Goal: Information Seeking & Learning: Find specific fact

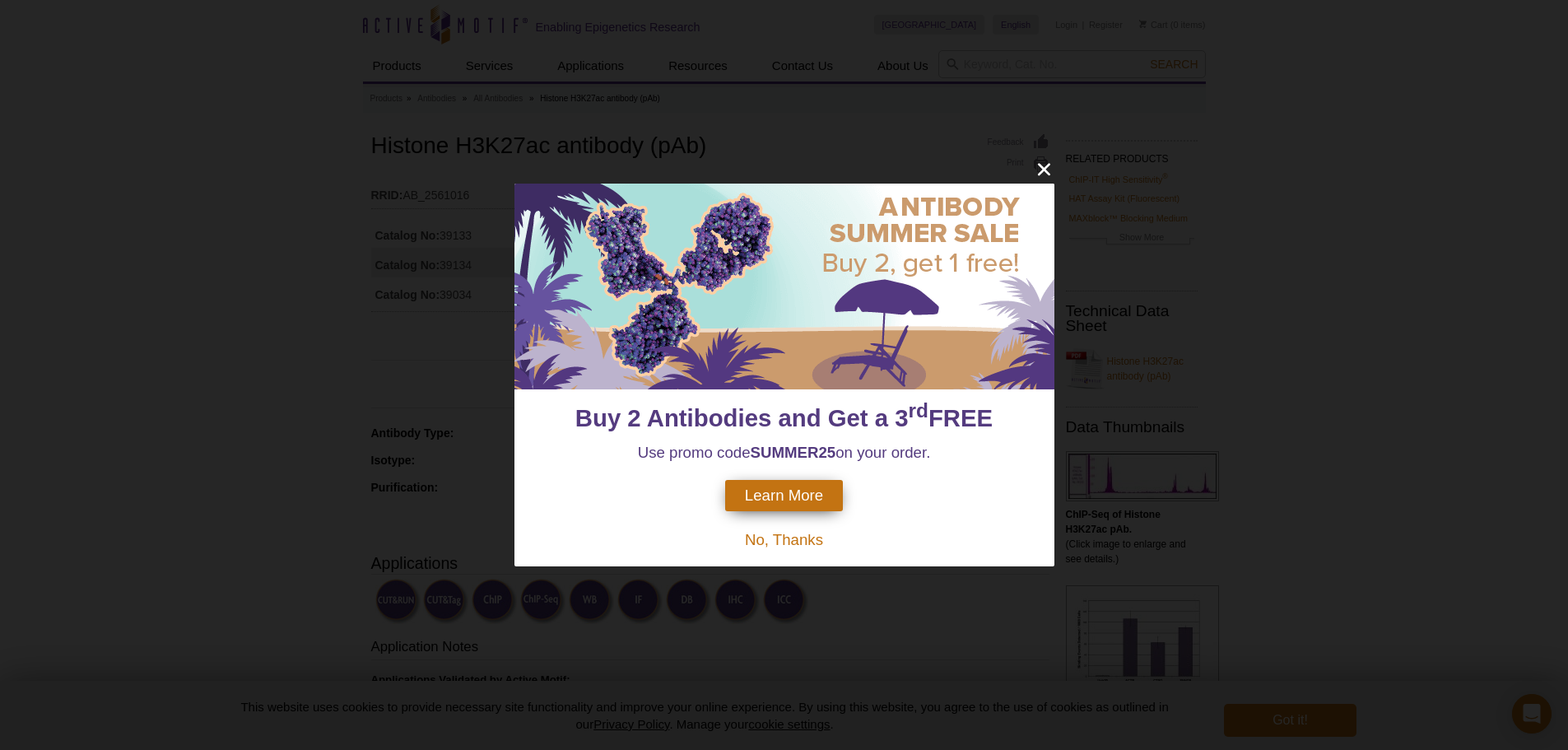
click at [1038, 156] on div "Buy 2 Antibodies and Get a 3 rd FREE Use promo code SUMMER25 on your order. Lea…" at bounding box center [784, 375] width 1568 height 750
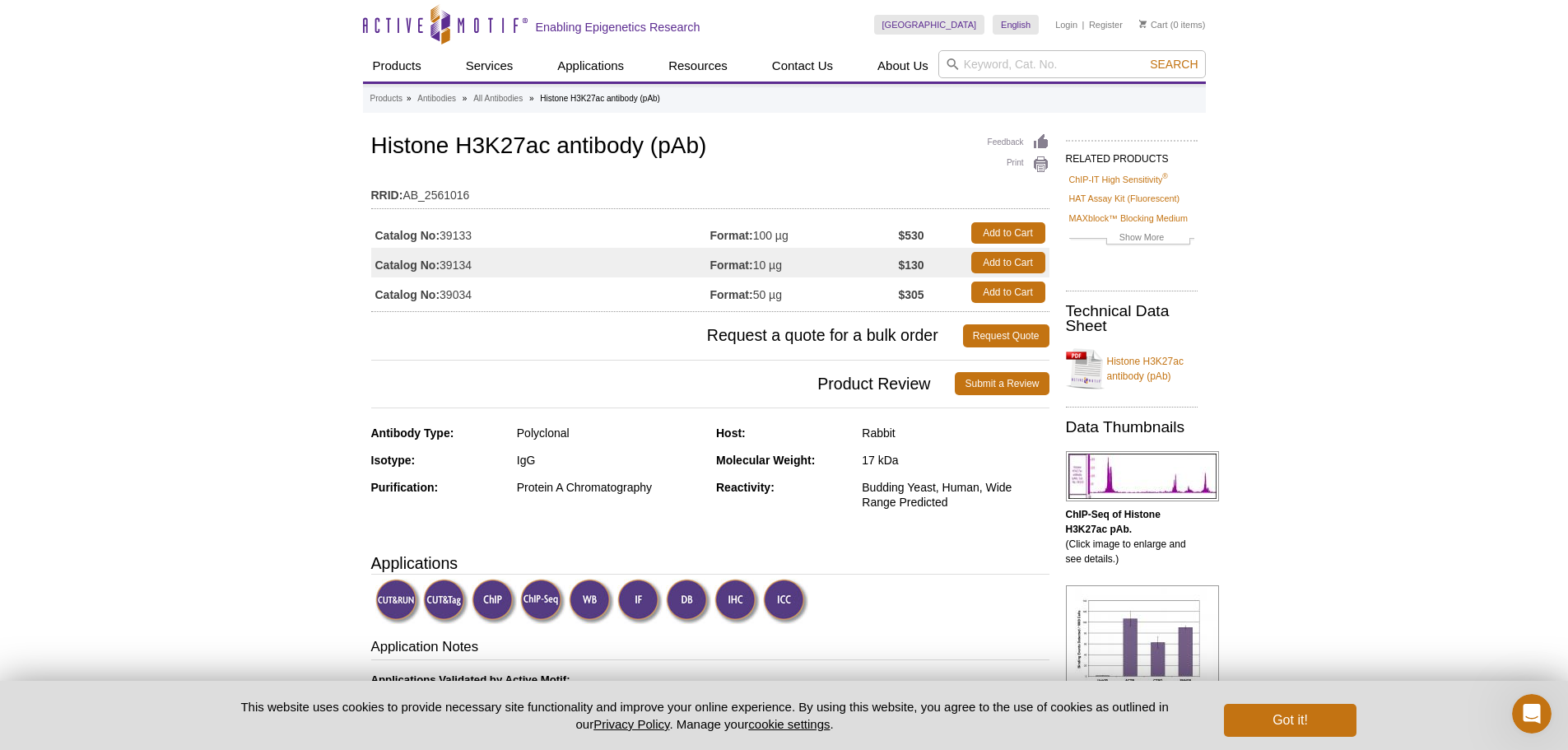
click at [435, 235] on strong "Catalog No:" at bounding box center [407, 236] width 65 height 15
click at [462, 236] on td "Catalog No: 39133" at bounding box center [540, 233] width 339 height 30
copy td "39133"
